Goal: Find specific page/section: Find specific page/section

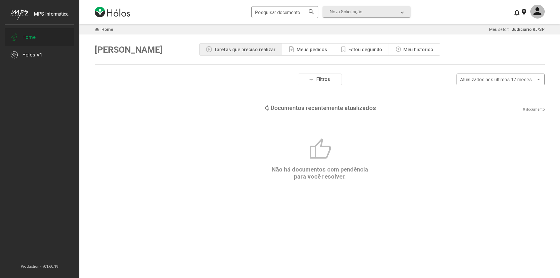
click at [36, 36] on div "Home" at bounding box center [40, 37] width 70 height 18
click at [38, 52] on div "Hólos V1" at bounding box center [32, 55] width 20 height 6
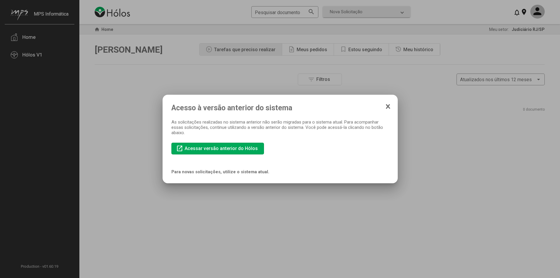
click at [225, 149] on span "Acessar versão anterior do Hólos" at bounding box center [221, 149] width 73 height 6
click at [388, 101] on mat-dialog-container "Acesso à versão anterior do sistema As solicitações realizadas no sistema anter…" at bounding box center [280, 139] width 235 height 89
click at [388, 111] on div "Acesso à versão anterior do sistema As solicitações realizadas no sistema anter…" at bounding box center [281, 139] width 218 height 71
click at [392, 105] on mat-dialog-container "Acesso à versão anterior do sistema As solicitações realizadas no sistema anter…" at bounding box center [280, 139] width 235 height 89
drag, startPoint x: 391, startPoint y: 103, endPoint x: 387, endPoint y: 106, distance: 5.2
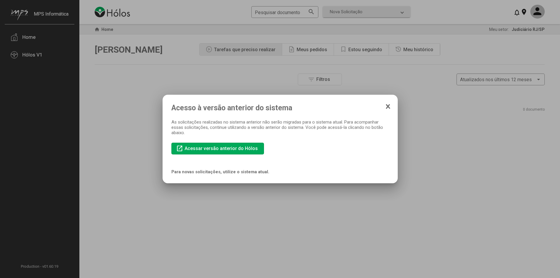
click at [391, 103] on mat-dialog-container "Acesso à versão anterior do sistema As solicitações realizadas no sistema anter…" at bounding box center [280, 139] width 235 height 89
click at [387, 106] on icon at bounding box center [388, 106] width 3 height 4
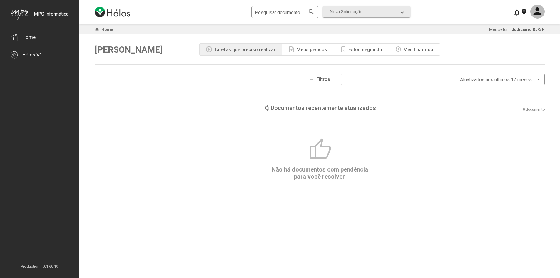
click at [315, 54] on div "note_add Meus pedidos" at bounding box center [308, 50] width 52 height 12
click at [341, 52] on mat-icon "bookmark" at bounding box center [343, 49] width 7 height 7
click at [392, 49] on div "history Meu histórico" at bounding box center [414, 50] width 51 height 12
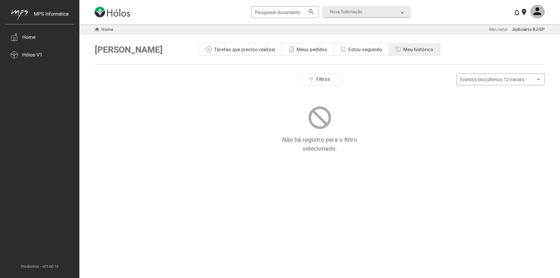
click at [119, 11] on img at bounding box center [112, 12] width 35 height 11
click at [112, 25] on mat-sidenav-content "Pesquisar documento search Nova Solicitação search LGPD - Solicitação Pedido de…" at bounding box center [319, 139] width 481 height 278
click at [110, 28] on span "Home" at bounding box center [107, 29] width 12 height 5
click at [295, 9] on div "Pesquisar documento" at bounding box center [281, 11] width 53 height 13
click at [342, 16] on mat-expansion-panel-header "Nova Solicitação" at bounding box center [367, 11] width 88 height 11
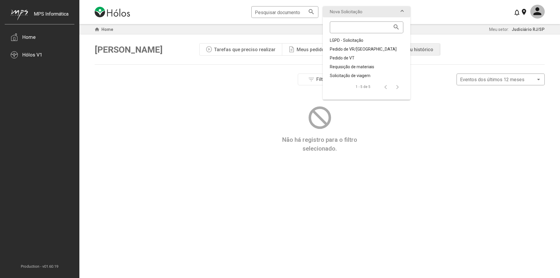
click at [280, 73] on div "home Home Meu setor: Judiciário RJ/SP Olá, Juliano play_circle Tarefas que prec…" at bounding box center [320, 147] width 450 height 246
drag, startPoint x: 274, startPoint y: 102, endPoint x: 270, endPoint y: 110, distance: 9.1
click at [274, 103] on div "Filtros Nome do objeto Período dos eventos Data inicial Data final Eventos por …" at bounding box center [320, 89] width 450 height 31
click at [268, 110] on div "Não há registro para o filtro selecionado." at bounding box center [320, 128] width 450 height 49
click at [402, 10] on span at bounding box center [402, 11] width 2 height 5
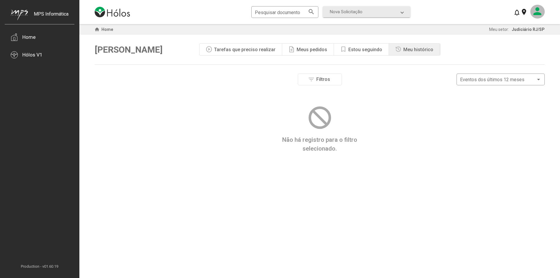
click at [538, 9] on mat-icon at bounding box center [538, 12] width 14 height 14
click at [538, 9] on div at bounding box center [280, 139] width 560 height 278
click at [492, 84] on div "Eventos dos últimos 12 meses" at bounding box center [500, 78] width 81 height 13
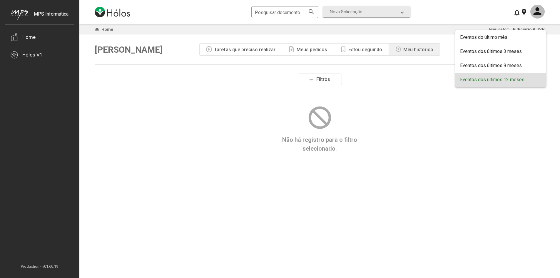
drag, startPoint x: 486, startPoint y: 103, endPoint x: 386, endPoint y: 92, distance: 100.9
click at [486, 103] on div at bounding box center [280, 139] width 560 height 278
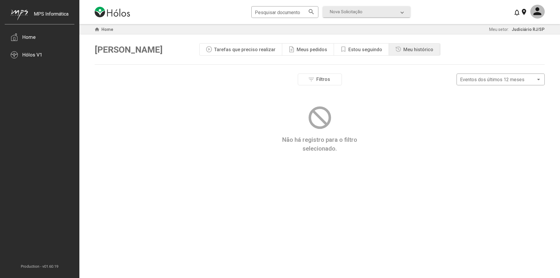
click at [47, 18] on div "MPS Informática" at bounding box center [51, 18] width 35 height 15
